Goal: Transaction & Acquisition: Purchase product/service

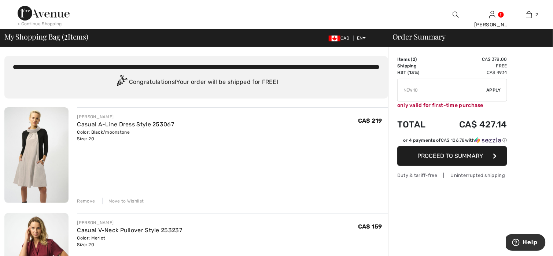
click at [82, 200] on div "Remove" at bounding box center [86, 201] width 18 height 7
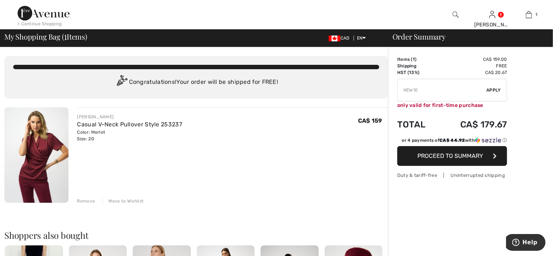
type input "NEW10"
type input "NEW15"
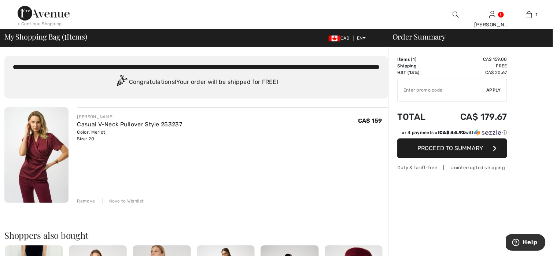
type input "NEW10"
click at [453, 15] on img at bounding box center [456, 14] width 6 height 9
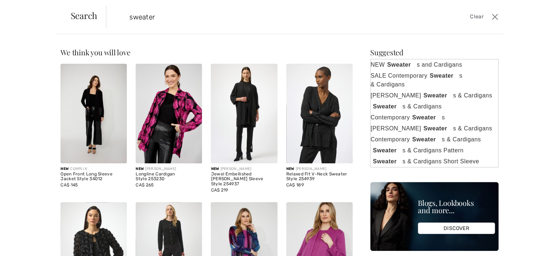
type input "sweater"
click at [420, 52] on div "Suggested" at bounding box center [434, 52] width 128 height 7
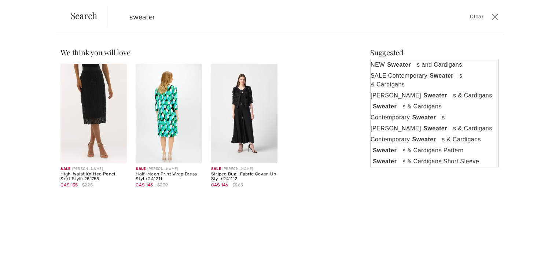
click at [88, 15] on span "Search" at bounding box center [84, 15] width 27 height 9
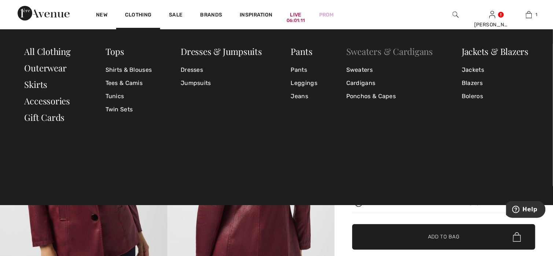
click at [371, 49] on link "Sweaters & Cardigans" at bounding box center [389, 51] width 87 height 12
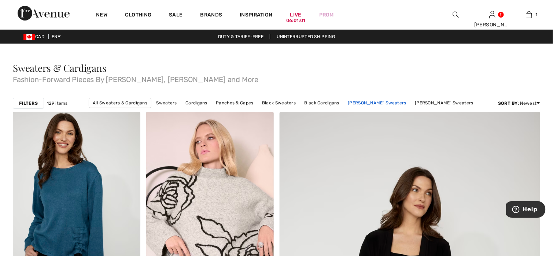
click at [361, 103] on link "Joseph Ribkoff Sweaters" at bounding box center [377, 103] width 66 height 10
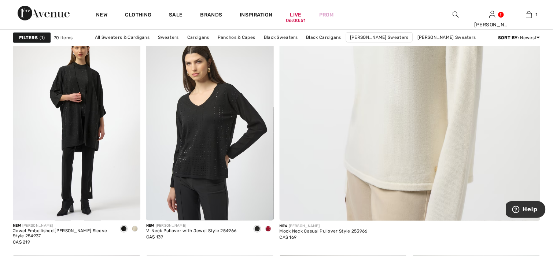
scroll to position [293, 0]
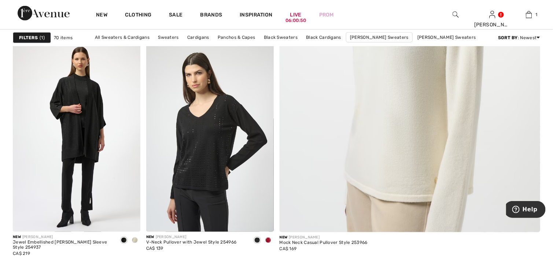
click at [40, 37] on span "1" at bounding box center [42, 37] width 5 height 7
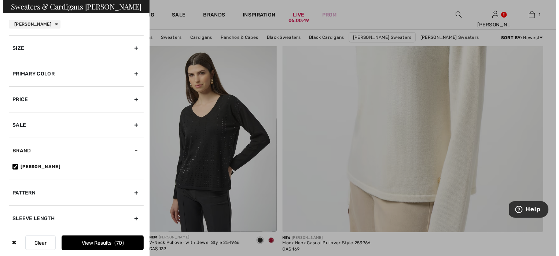
scroll to position [295, 0]
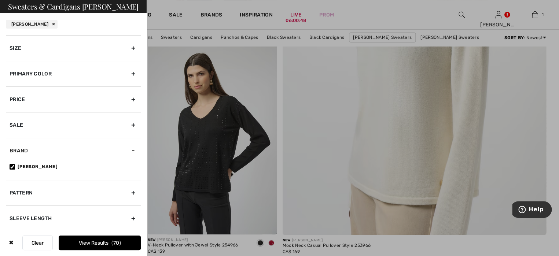
click at [27, 73] on div "Primary Color" at bounding box center [73, 74] width 135 height 26
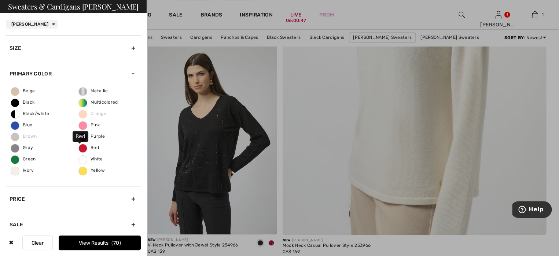
click at [87, 148] on span "Red" at bounding box center [89, 147] width 20 height 5
click at [0, 0] on input "Red" at bounding box center [0, 0] width 0 height 0
click at [85, 244] on button "View Results 7" at bounding box center [100, 243] width 82 height 15
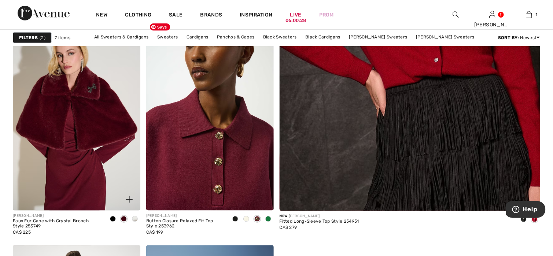
scroll to position [330, 0]
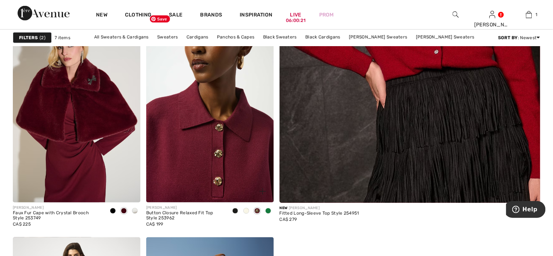
click at [217, 144] on img at bounding box center [210, 107] width 128 height 191
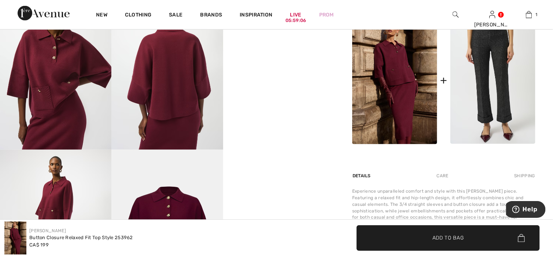
scroll to position [325, 0]
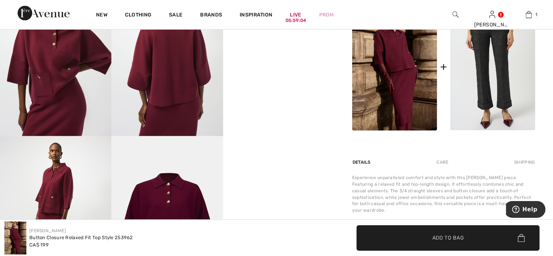
click at [280, 145] on div "Your browser does not support the video tag." at bounding box center [167, 11] width 335 height 586
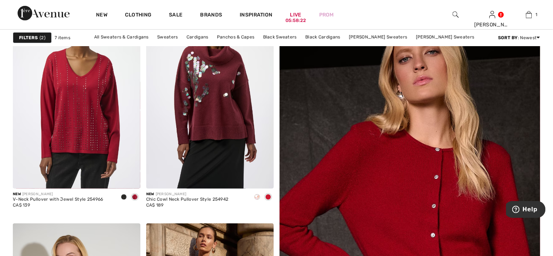
scroll to position [73, 0]
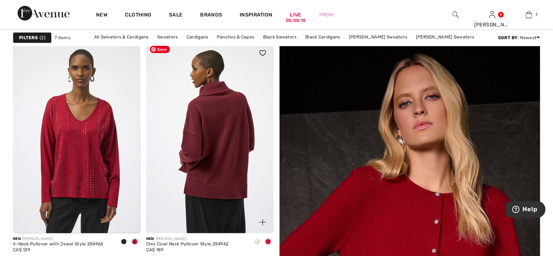
click at [206, 145] on img at bounding box center [210, 137] width 128 height 191
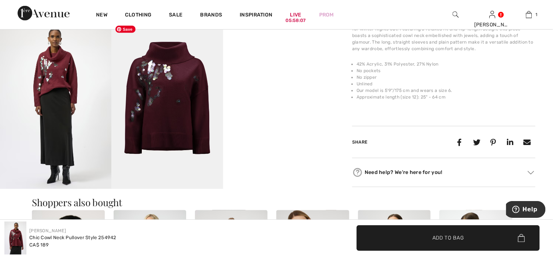
scroll to position [293, 0]
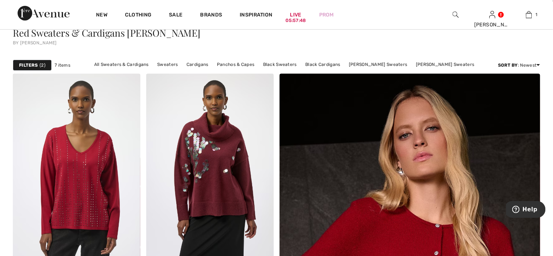
scroll to position [37, 0]
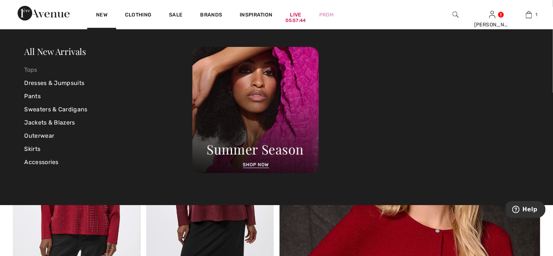
click at [27, 71] on link "Tops" at bounding box center [109, 69] width 168 height 13
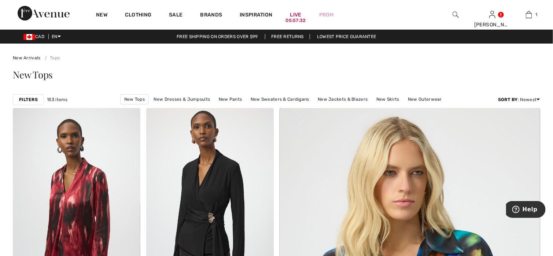
click at [32, 102] on strong "Filters" at bounding box center [28, 99] width 19 height 7
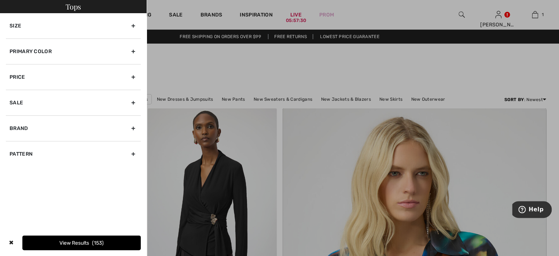
click at [38, 52] on div "Primary Color" at bounding box center [73, 51] width 135 height 26
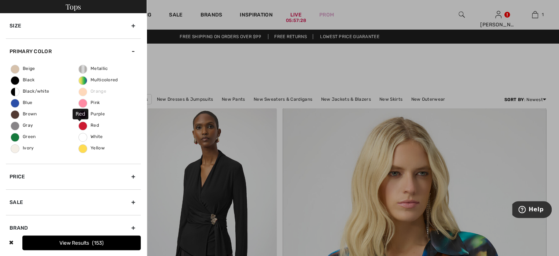
click at [93, 126] on span "Red" at bounding box center [89, 125] width 20 height 5
click at [0, 0] on input "Red" at bounding box center [0, 0] width 0 height 0
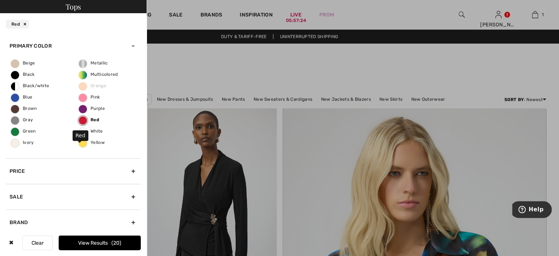
scroll to position [58, 0]
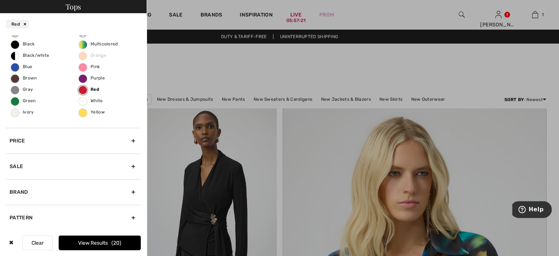
click at [120, 239] on button "View Results 20" at bounding box center [100, 243] width 82 height 15
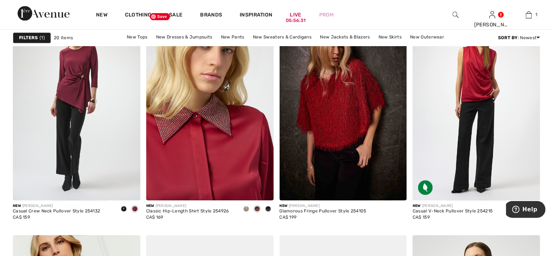
scroll to position [550, 0]
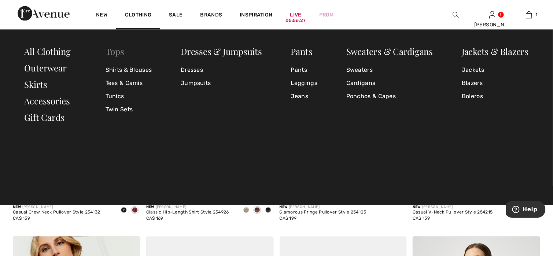
click at [117, 53] on link "Tops" at bounding box center [115, 51] width 19 height 12
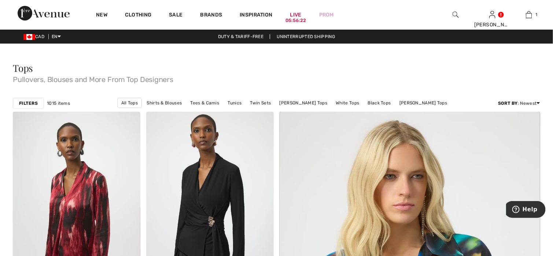
click at [298, 104] on link "[PERSON_NAME] Tops" at bounding box center [303, 103] width 55 height 10
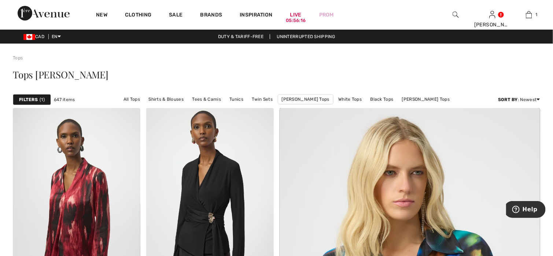
click at [30, 99] on strong "Filters" at bounding box center [28, 99] width 19 height 7
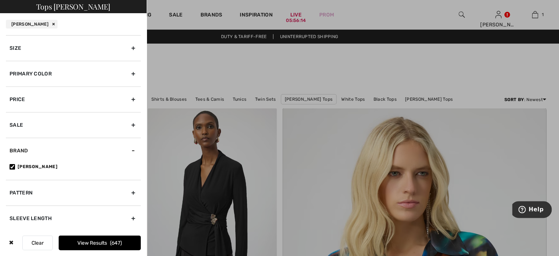
click at [37, 73] on div "Primary Color" at bounding box center [73, 74] width 135 height 26
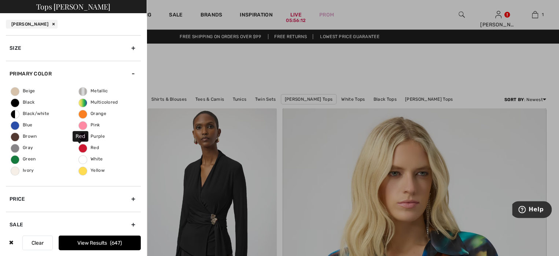
click at [79, 147] on span "Red" at bounding box center [89, 147] width 20 height 5
click at [0, 0] on input "Red" at bounding box center [0, 0] width 0 height 0
click at [105, 242] on button "View Results 49" at bounding box center [100, 243] width 82 height 15
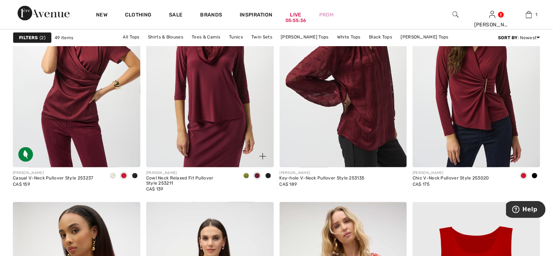
scroll to position [1246, 0]
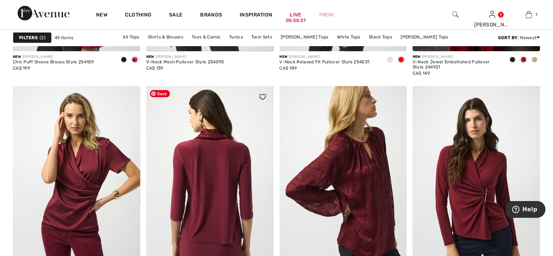
click at [210, 183] on img at bounding box center [210, 181] width 128 height 191
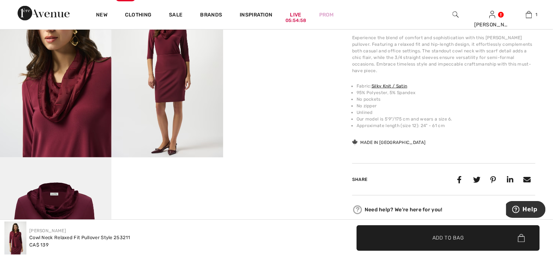
scroll to position [293, 0]
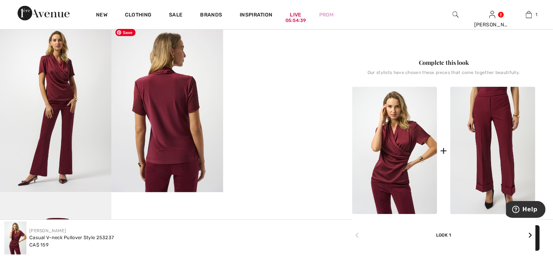
scroll to position [257, 0]
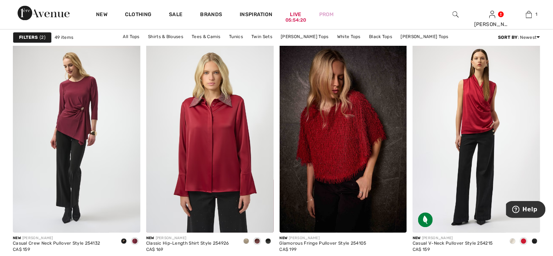
scroll to position [513, 0]
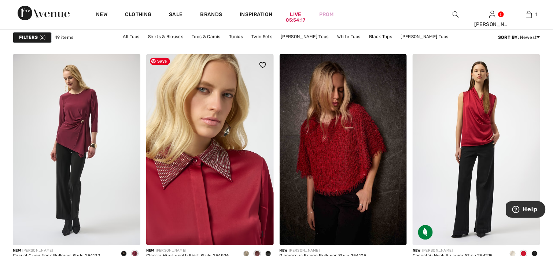
click at [205, 103] on img at bounding box center [210, 149] width 128 height 191
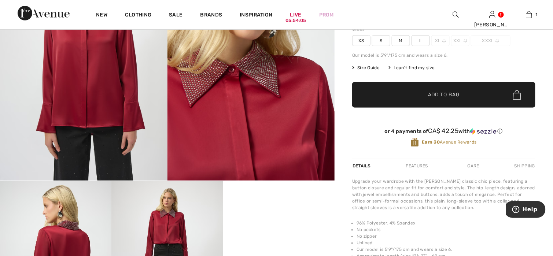
checkbox input "true"
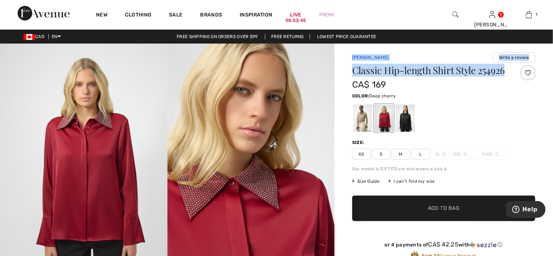
drag, startPoint x: 405, startPoint y: 78, endPoint x: 352, endPoint y: 59, distance: 56.7
click at [352, 59] on div "Joseph Ribkoff Write a review Classic Hip-length Shirt Style 254926 CA$ 169 Col…" at bounding box center [443, 162] width 183 height 220
copy div "Joseph Ribkoff Write a review Classic Hip-length Shirt Style 254926"
